Goal: Use online tool/utility: Utilize a website feature to perform a specific function

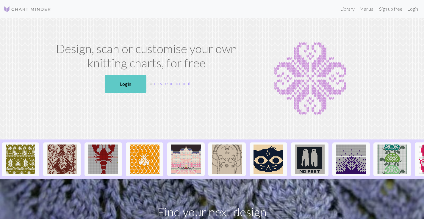
click at [133, 81] on link "Login" at bounding box center [126, 84] width 42 height 18
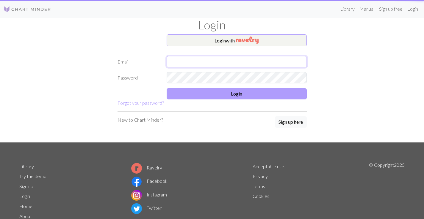
type input "[EMAIL_ADDRESS][DOMAIN_NAME]"
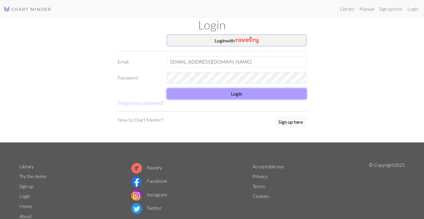
click at [254, 96] on button "Login" at bounding box center [236, 93] width 140 height 11
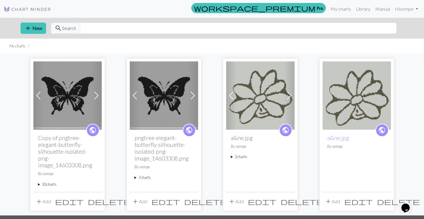
click at [98, 96] on span at bounding box center [97, 96] width 10 height 10
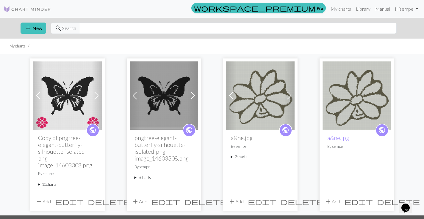
click at [98, 96] on span at bounding box center [97, 96] width 10 height 10
click at [59, 94] on img at bounding box center [67, 96] width 68 height 68
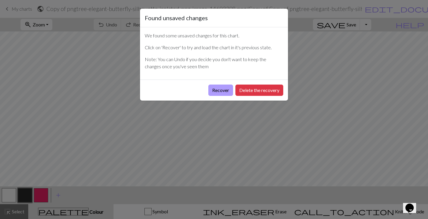
click at [221, 88] on button "Recover" at bounding box center [220, 90] width 25 height 11
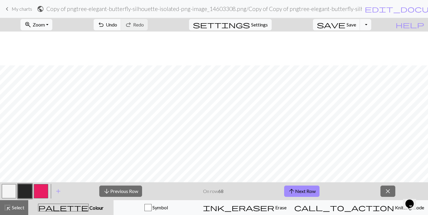
scroll to position [42, 0]
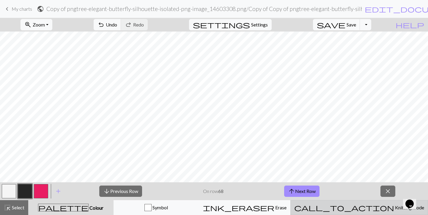
click at [394, 209] on span "Knitting mode" at bounding box center [409, 207] width 30 height 6
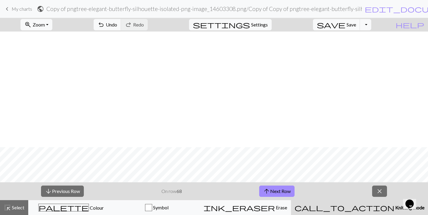
scroll to position [163, 0]
click at [291, 192] on button "arrow_upward Next Row" at bounding box center [276, 190] width 35 height 11
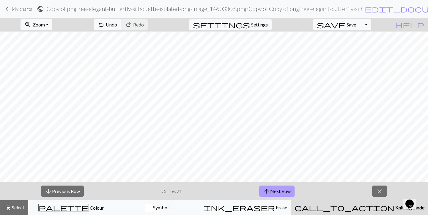
click at [291, 192] on button "arrow_upward Next Row" at bounding box center [276, 190] width 35 height 11
click at [68, 191] on button "arrow_downward Previous Row" at bounding box center [62, 190] width 43 height 11
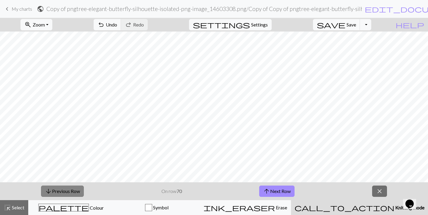
click at [68, 191] on button "arrow_downward Previous Row" at bounding box center [62, 190] width 43 height 11
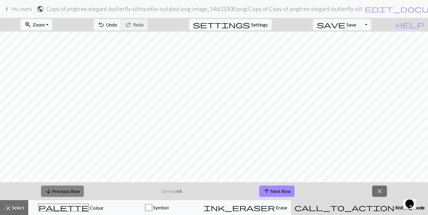
click at [68, 191] on button "arrow_downward Previous Row" at bounding box center [62, 190] width 43 height 11
click at [269, 191] on span "arrow_upward" at bounding box center [266, 191] width 7 height 8
click at [270, 191] on span "arrow_upward" at bounding box center [266, 191] width 7 height 8
click at [45, 24] on span "Zoom" at bounding box center [39, 25] width 12 height 6
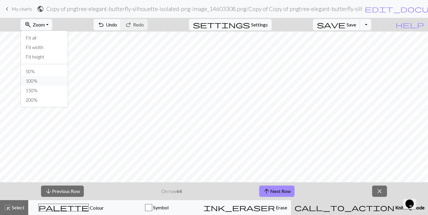
click at [47, 80] on button "100%" at bounding box center [44, 81] width 47 height 10
click at [52, 21] on button "zoom_in Zoom Zoom" at bounding box center [37, 24] width 32 height 11
click at [224, 191] on div "arrow_downward Previous Row On row 64 arrow_upward Next Row close" at bounding box center [214, 191] width 428 height 18
click at [290, 192] on button "arrow_upward Next Row" at bounding box center [276, 190] width 35 height 11
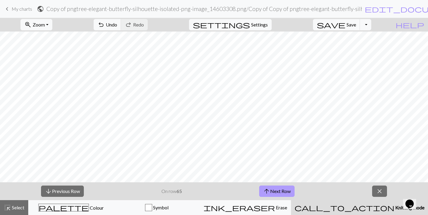
click at [290, 192] on button "arrow_upward Next Row" at bounding box center [276, 190] width 35 height 11
click at [280, 190] on button "arrow_upward Next Row" at bounding box center [276, 190] width 35 height 11
click at [273, 191] on button "arrow_upward Next Row" at bounding box center [276, 190] width 35 height 11
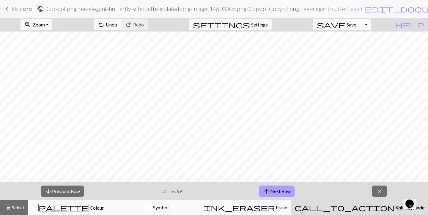
click at [273, 191] on button "arrow_upward Next Row" at bounding box center [276, 190] width 35 height 11
click at [71, 191] on button "arrow_downward Previous Row" at bounding box center [62, 190] width 43 height 11
click at [280, 192] on button "arrow_upward Next Row" at bounding box center [276, 190] width 35 height 11
click at [274, 189] on button "arrow_upward Next Row" at bounding box center [276, 190] width 35 height 11
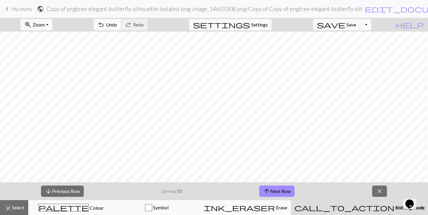
scroll to position [133, 21]
click at [279, 192] on button "arrow_upward Next Row" at bounding box center [276, 190] width 35 height 11
click at [78, 188] on button "arrow_downward Previous Row" at bounding box center [62, 190] width 43 height 11
